Goal: Task Accomplishment & Management: Manage account settings

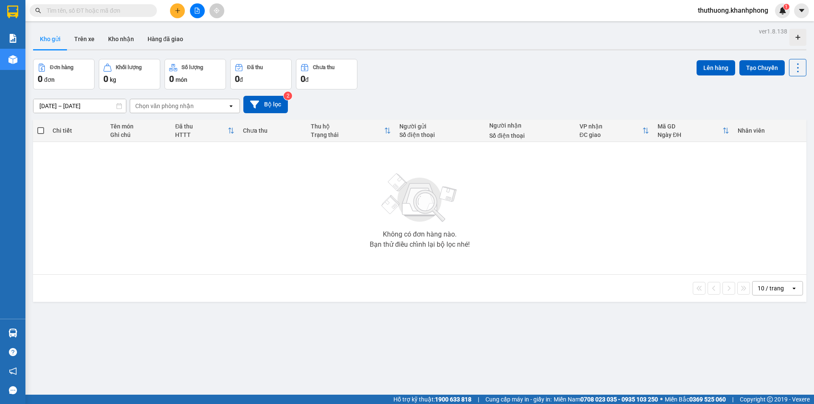
click at [747, 8] on span "thuthuong.khanhphong" at bounding box center [733, 10] width 84 height 11
click at [724, 25] on span "Đăng xuất" at bounding box center [736, 26] width 68 height 9
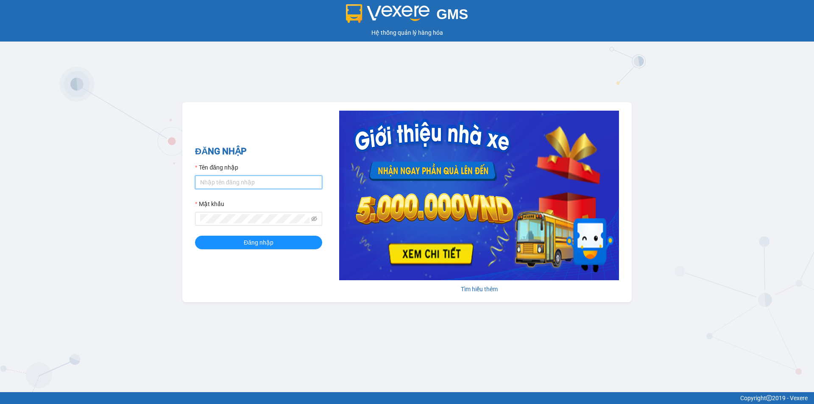
click at [276, 187] on input "Tên đăng nhập" at bounding box center [258, 183] width 127 height 14
type input "nguyentran.khanhphong"
click at [282, 247] on button "Đăng nhập" at bounding box center [258, 243] width 127 height 14
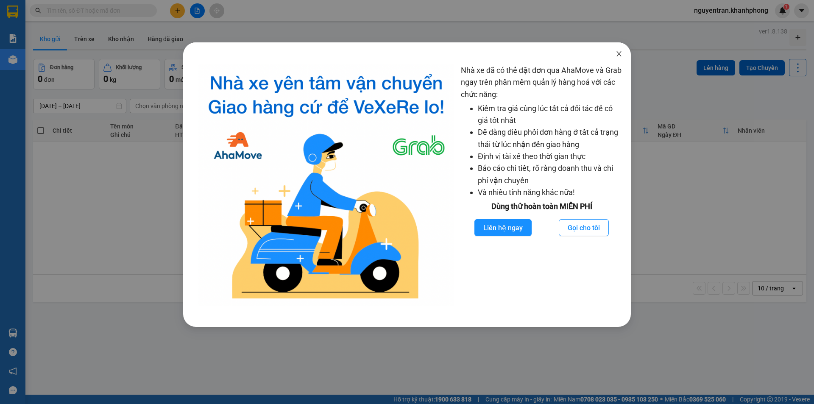
click at [616, 54] on icon "close" at bounding box center [619, 53] width 7 height 7
